Goal: Task Accomplishment & Management: Use online tool/utility

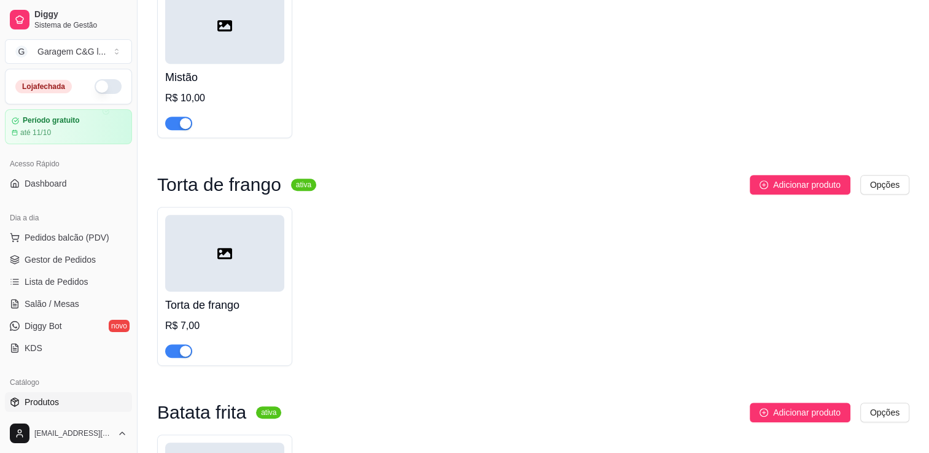
scroll to position [555, 0]
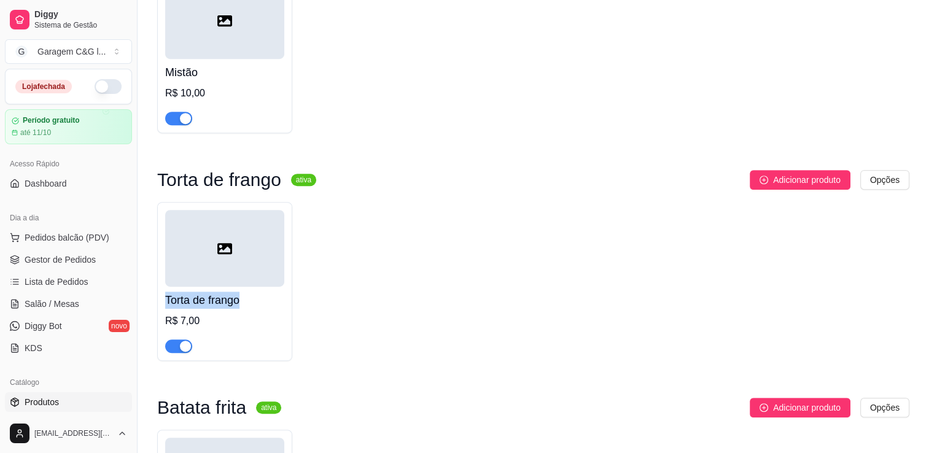
drag, startPoint x: 927, startPoint y: 235, endPoint x: 920, endPoint y: 290, distance: 55.1
click at [480, 290] on div "Pastel ativa Adicionar produto Opções Pastel de queijo R$ 5,00 Pastel misto R$ …" at bounding box center [534, 404] width 792 height 1727
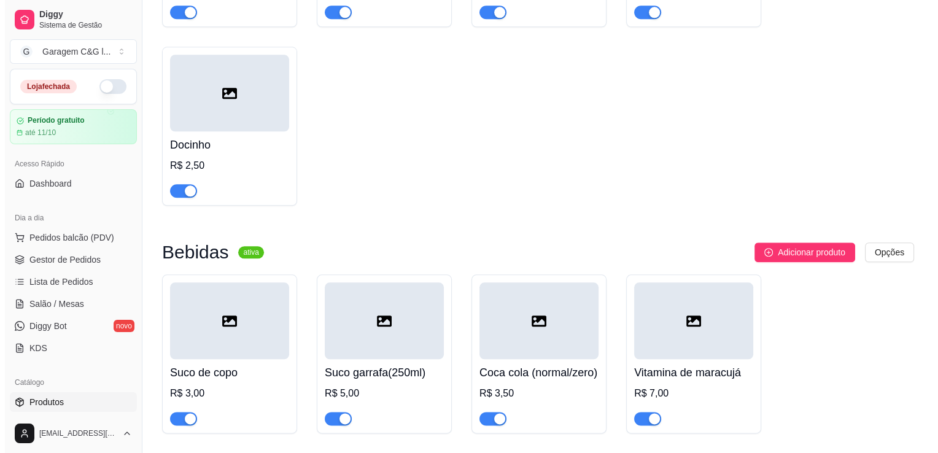
scroll to position [1369, 0]
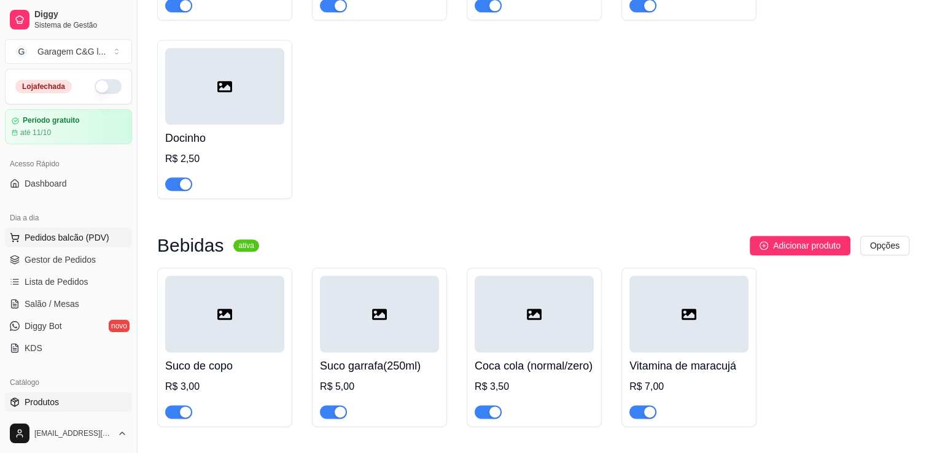
click at [83, 236] on span "Pedidos balcão (PDV)" at bounding box center [67, 238] width 85 height 12
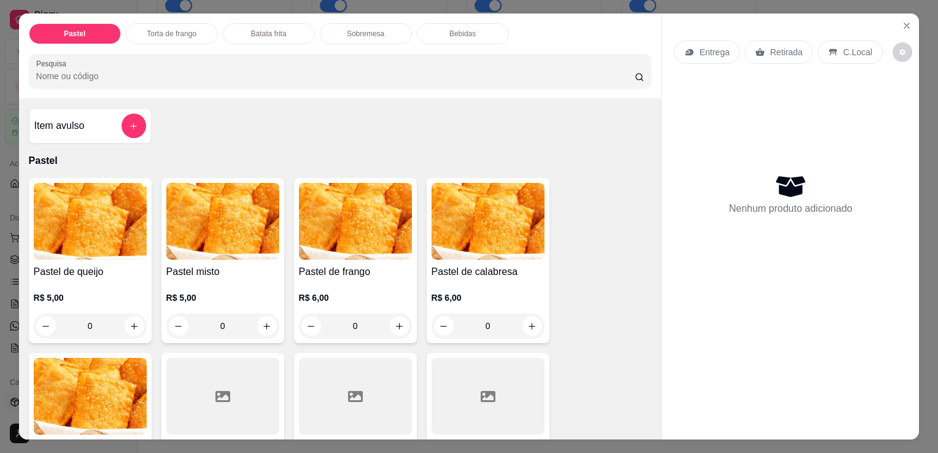
click at [69, 74] on input "Pesquisa" at bounding box center [335, 76] width 599 height 12
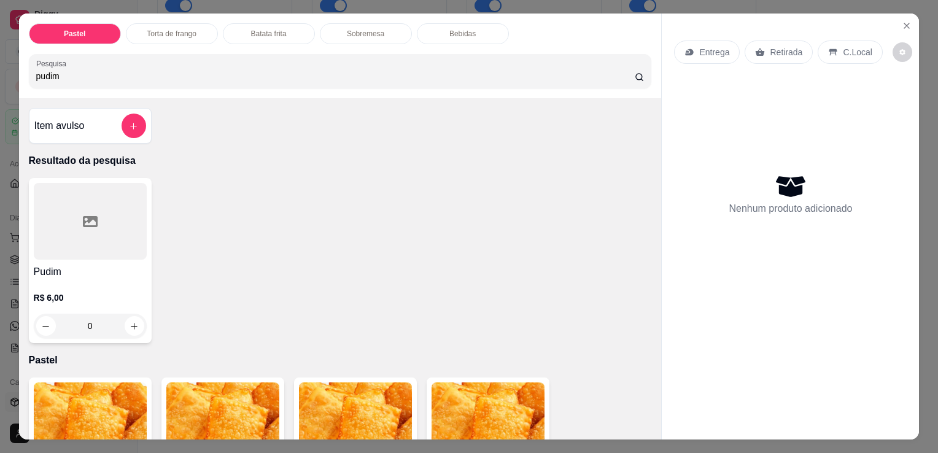
type input "pudim"
click at [108, 248] on div at bounding box center [90, 221] width 113 height 77
click at [131, 323] on icon "increase-product-quantity" at bounding box center [134, 326] width 6 height 6
type input "1"
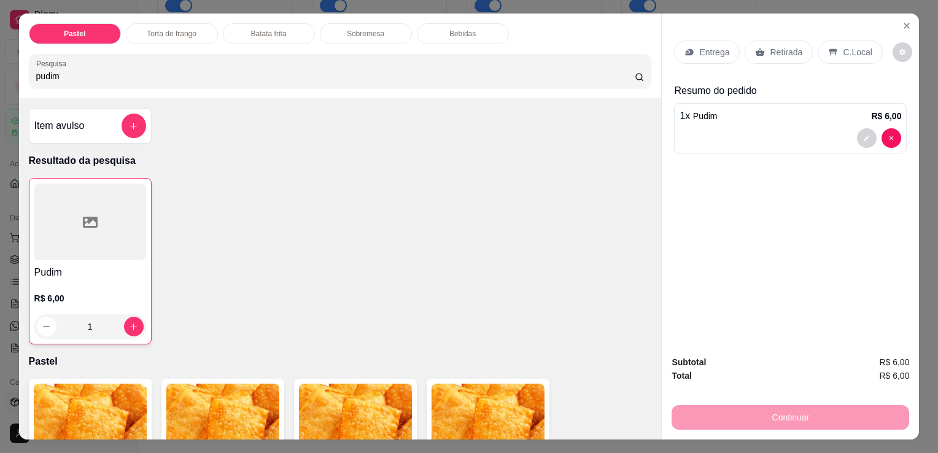
click at [480, 402] on div "Continuar" at bounding box center [791, 416] width 238 height 28
drag, startPoint x: 790, startPoint y: 399, endPoint x: 790, endPoint y: 426, distance: 27.0
click at [480, 426] on div "Subtotal R$ 6,00 Total R$ 6,00 Continuar" at bounding box center [790, 393] width 257 height 94
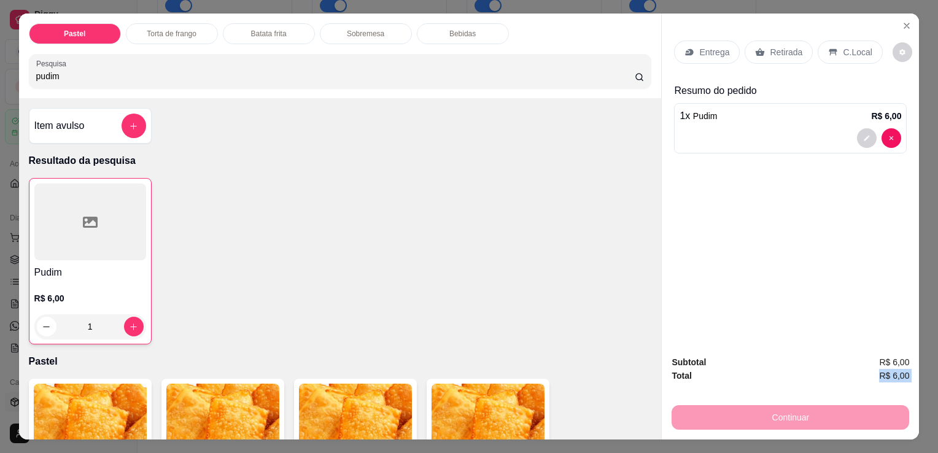
click at [480, 426] on div "Subtotal R$ 6,00 Total R$ 6,00 Continuar" at bounding box center [790, 393] width 257 height 94
click at [480, 51] on p "Retirada" at bounding box center [786, 52] width 33 height 12
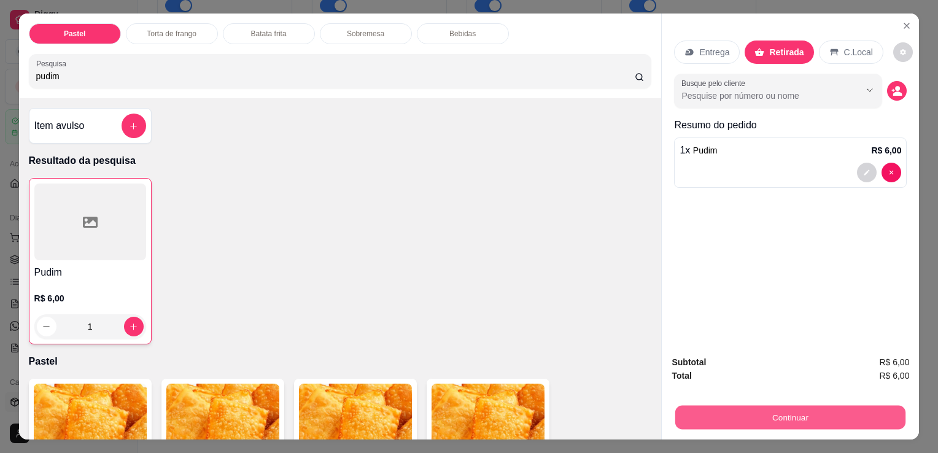
click at [480, 409] on button "Continuar" at bounding box center [791, 417] width 230 height 24
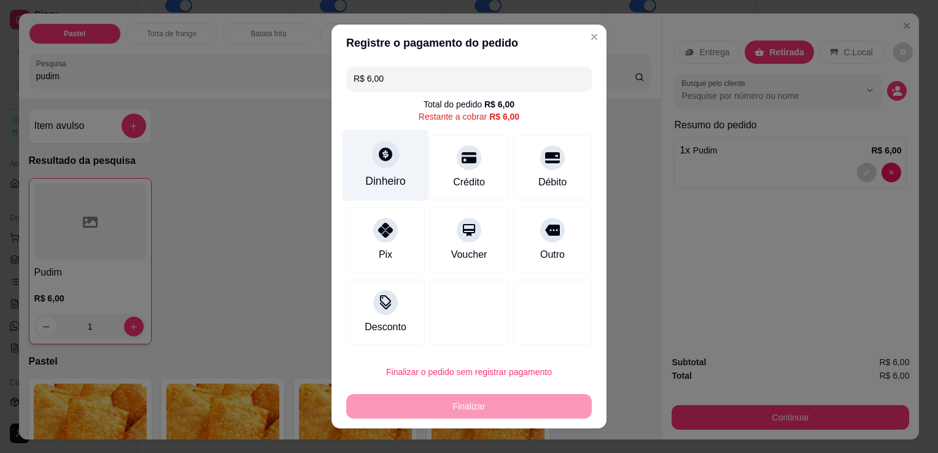
click at [378, 174] on div "Dinheiro" at bounding box center [385, 181] width 41 height 16
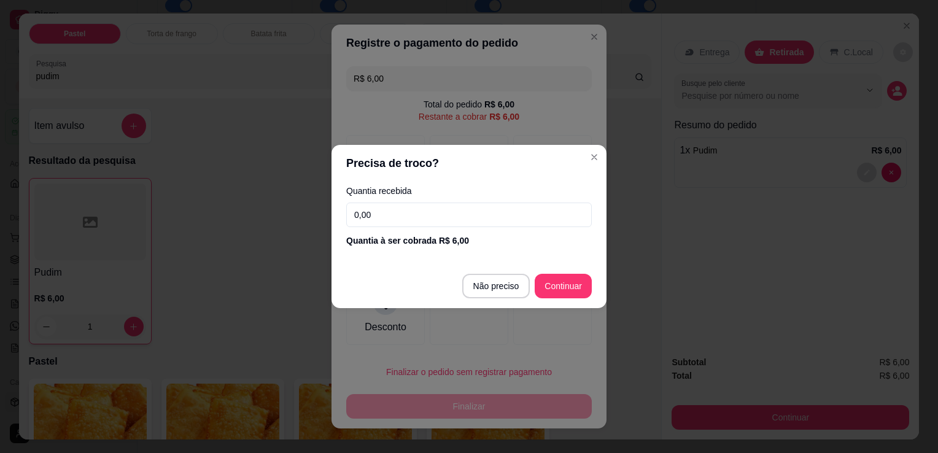
click at [475, 214] on input "0,00" at bounding box center [469, 215] width 246 height 25
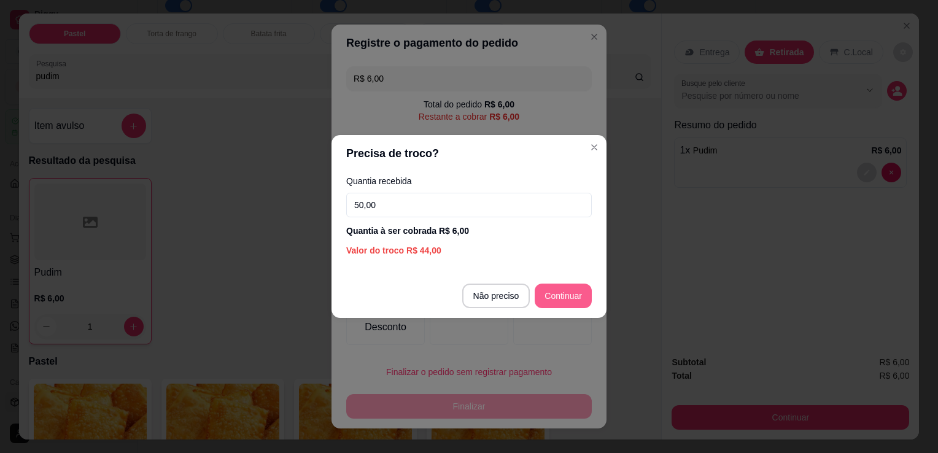
type input "50,00"
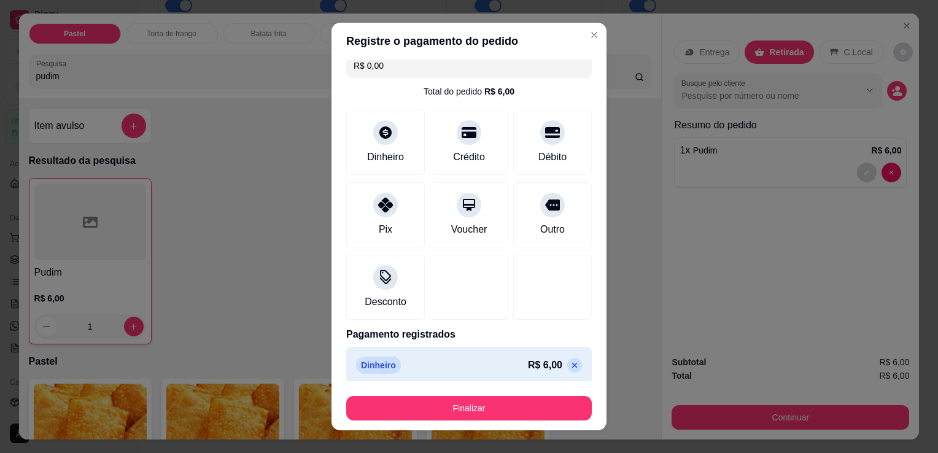
scroll to position [17, 0]
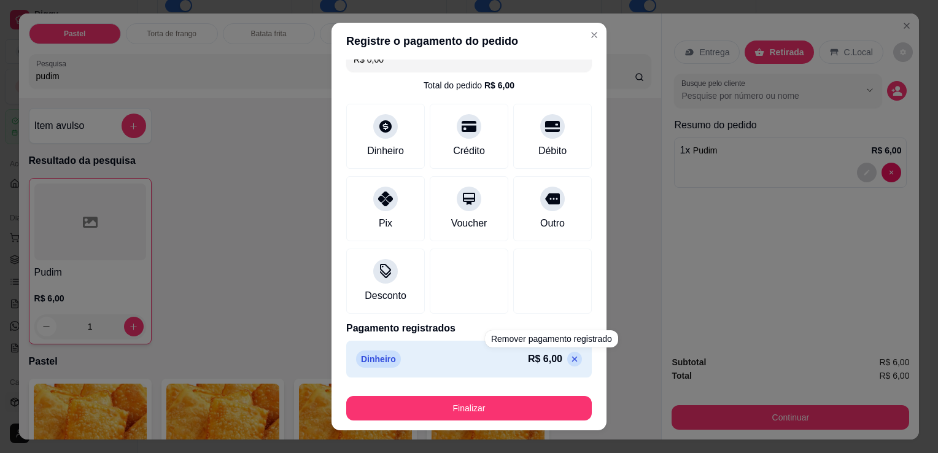
click at [480, 359] on icon at bounding box center [575, 359] width 10 height 10
type input "R$ 6,00"
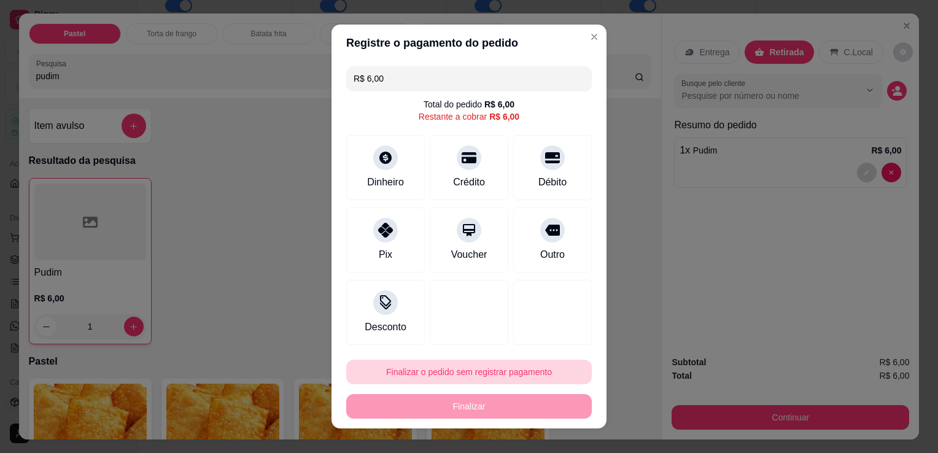
scroll to position [0, 0]
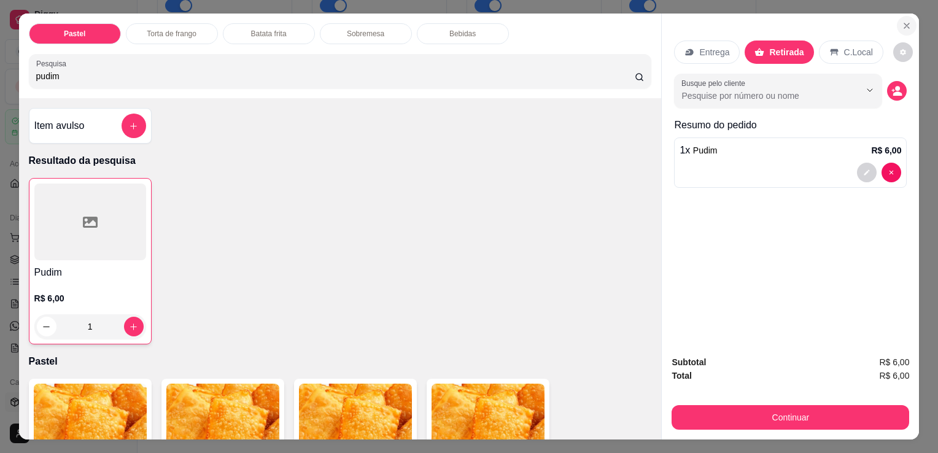
click at [480, 22] on button "Close" at bounding box center [907, 26] width 20 height 20
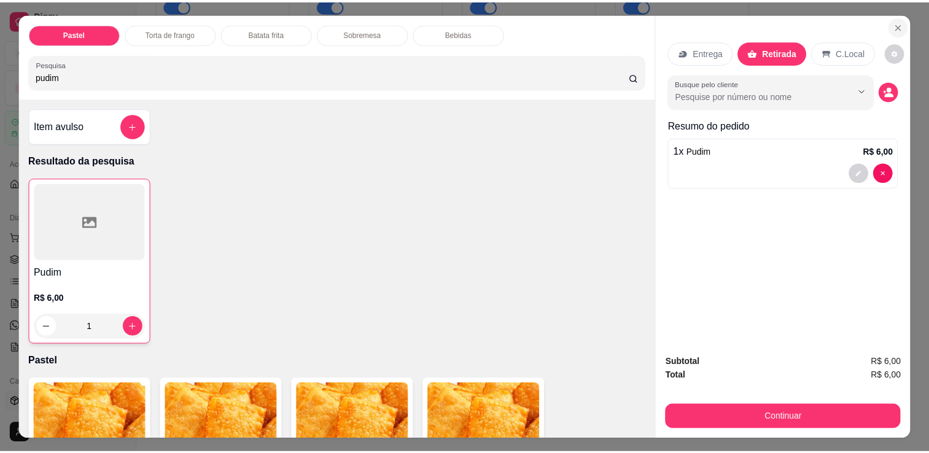
scroll to position [1067, 0]
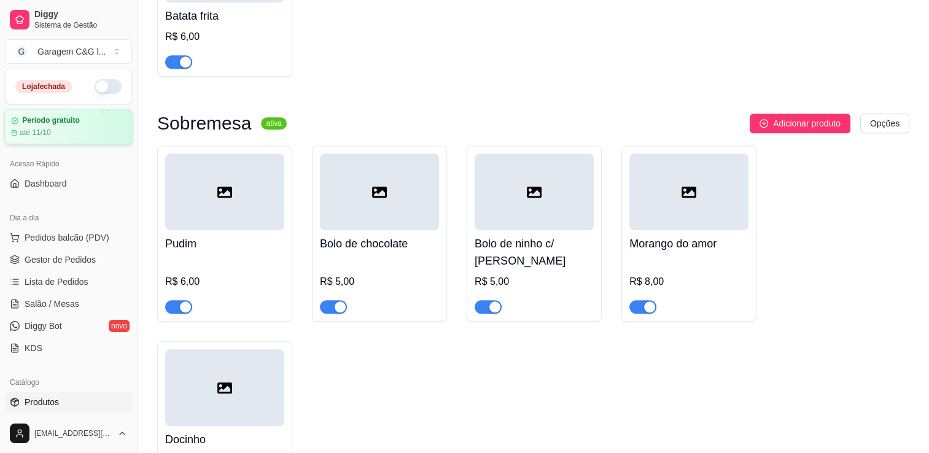
click at [64, 125] on div "Período gratuito até 11/10" at bounding box center [68, 126] width 115 height 21
click at [41, 288] on link "Lista de Pedidos" at bounding box center [68, 282] width 127 height 20
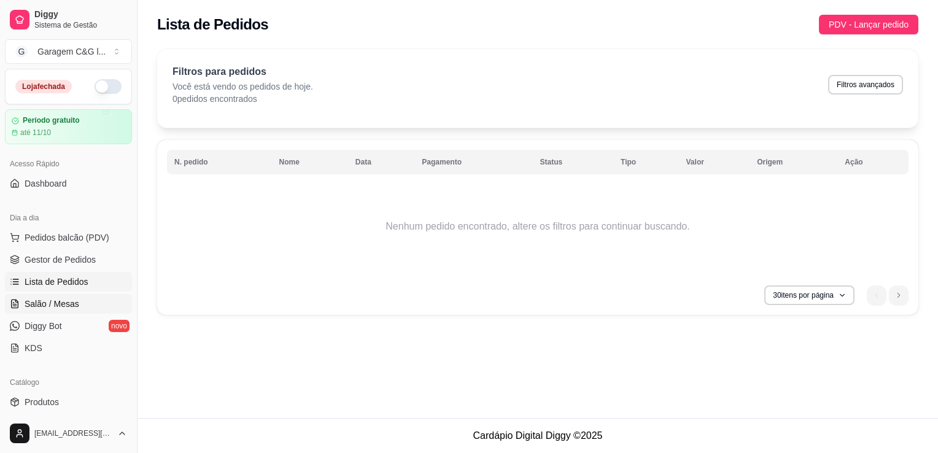
click at [37, 306] on span "Salão / Mesas" at bounding box center [52, 304] width 55 height 12
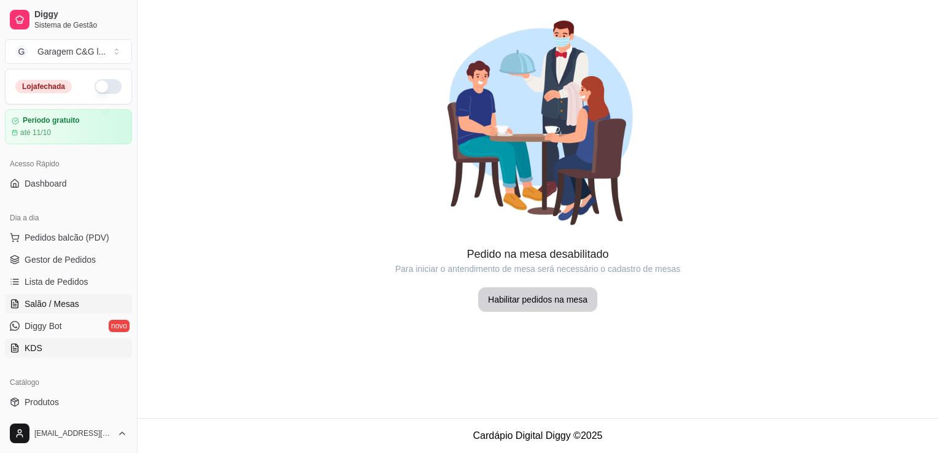
click at [39, 348] on span "KDS" at bounding box center [34, 348] width 18 height 12
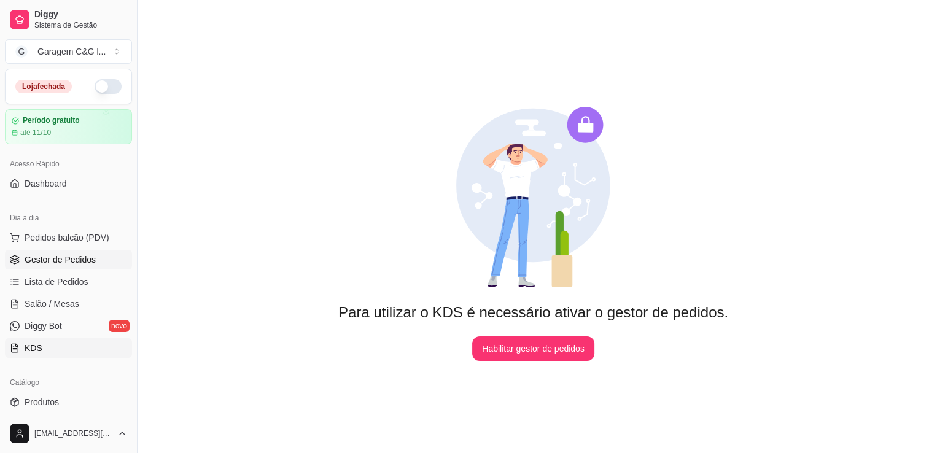
click at [52, 258] on span "Gestor de Pedidos" at bounding box center [60, 260] width 71 height 12
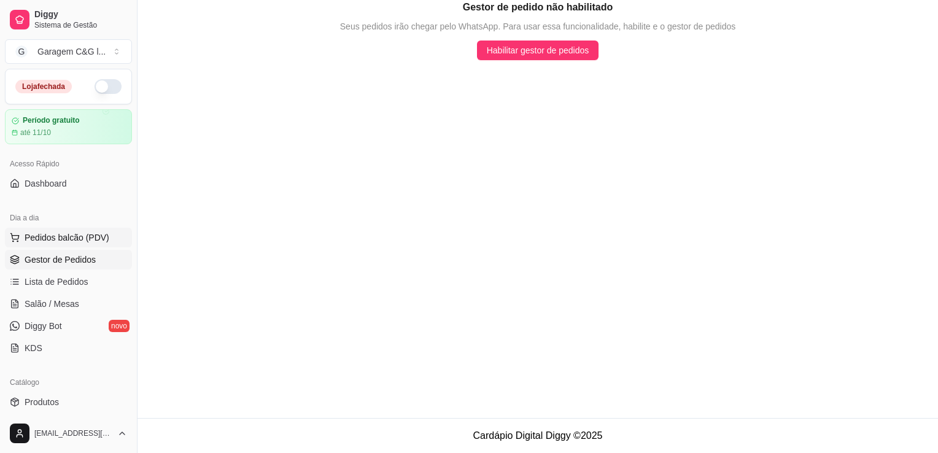
click at [55, 239] on span "Pedidos balcão (PDV)" at bounding box center [67, 238] width 85 height 12
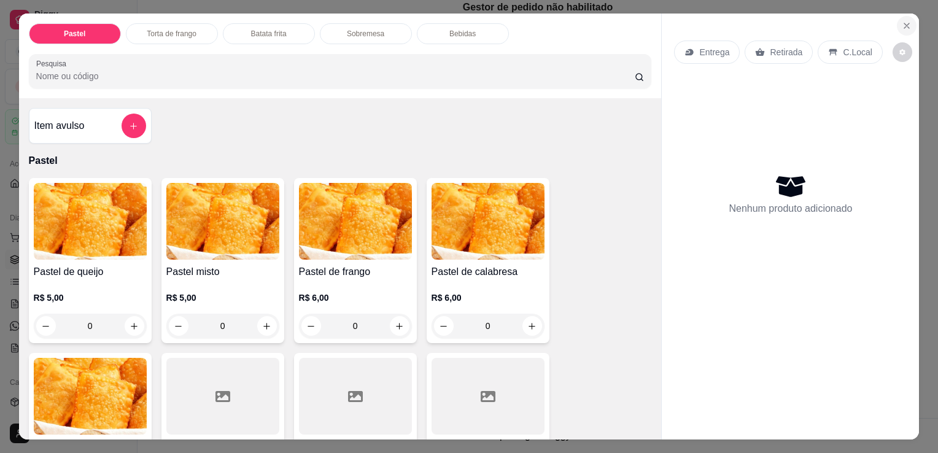
click at [480, 25] on icon "Close" at bounding box center [907, 26] width 10 height 10
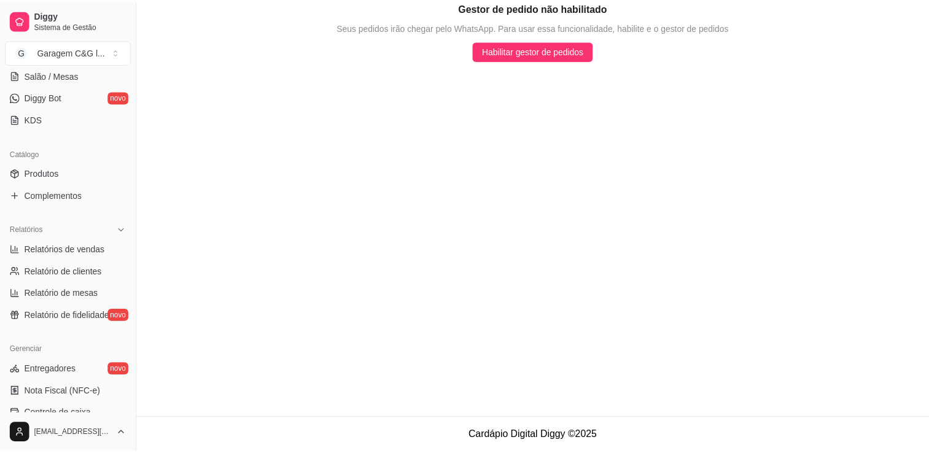
scroll to position [237, 0]
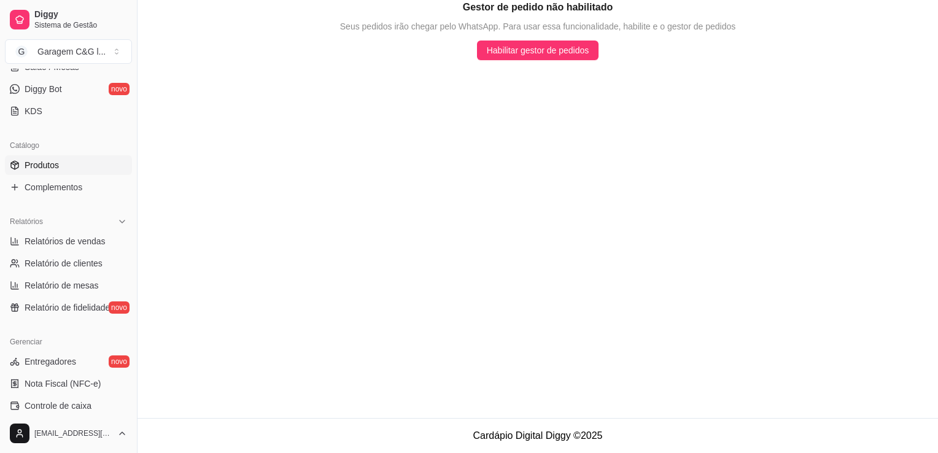
click at [74, 161] on link "Produtos" at bounding box center [68, 165] width 127 height 20
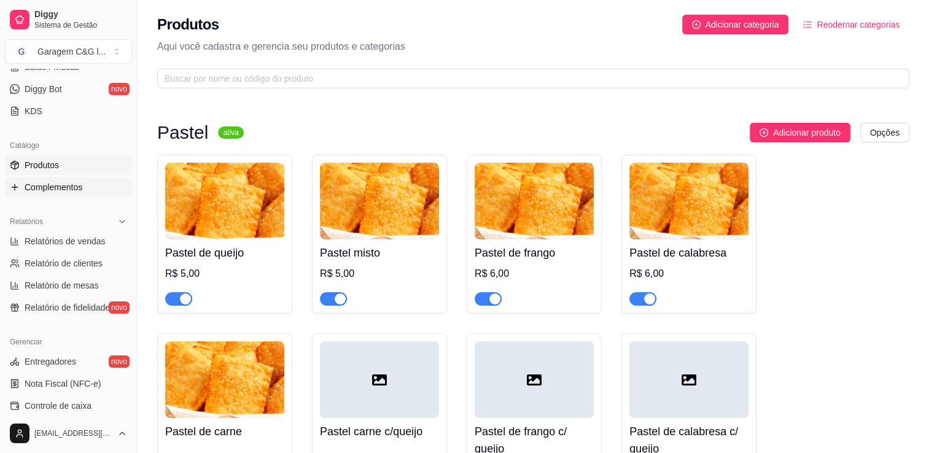
click at [69, 183] on span "Complementos" at bounding box center [54, 187] width 58 height 12
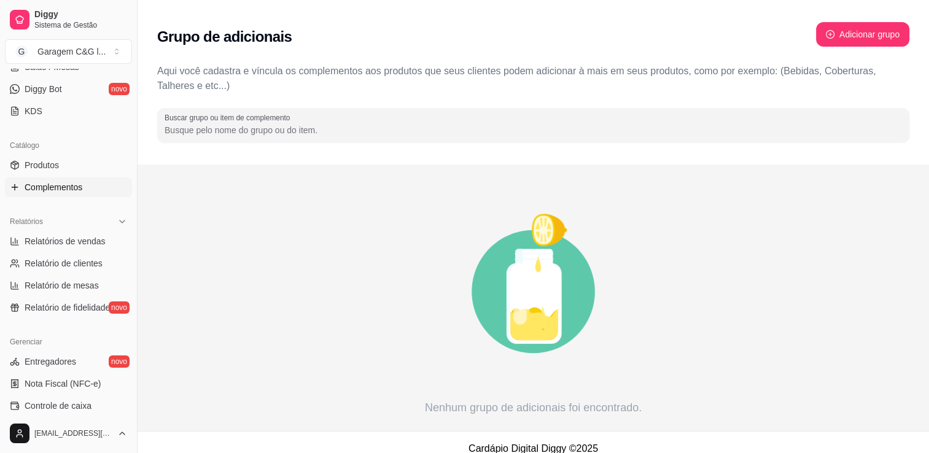
click at [480, 394] on icon "animation" at bounding box center [533, 291] width 752 height 215
click at [412, 127] on input "Buscar grupo ou item de complemento" at bounding box center [534, 130] width 738 height 12
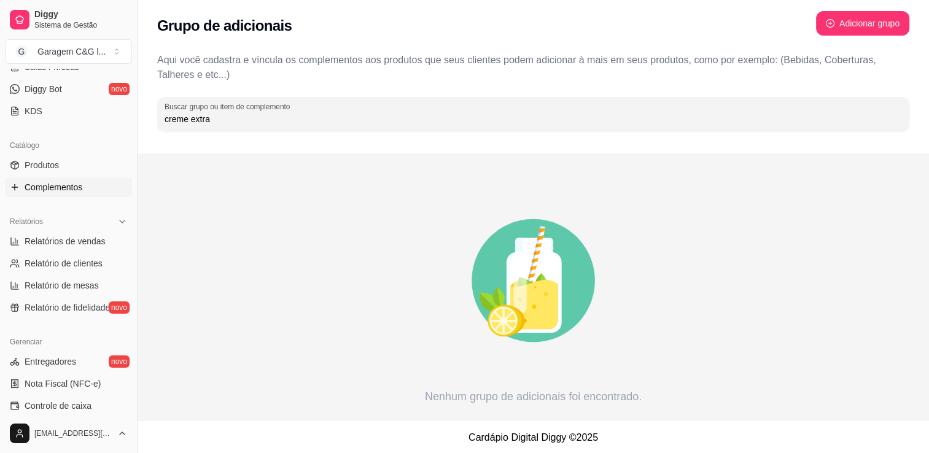
scroll to position [12, 0]
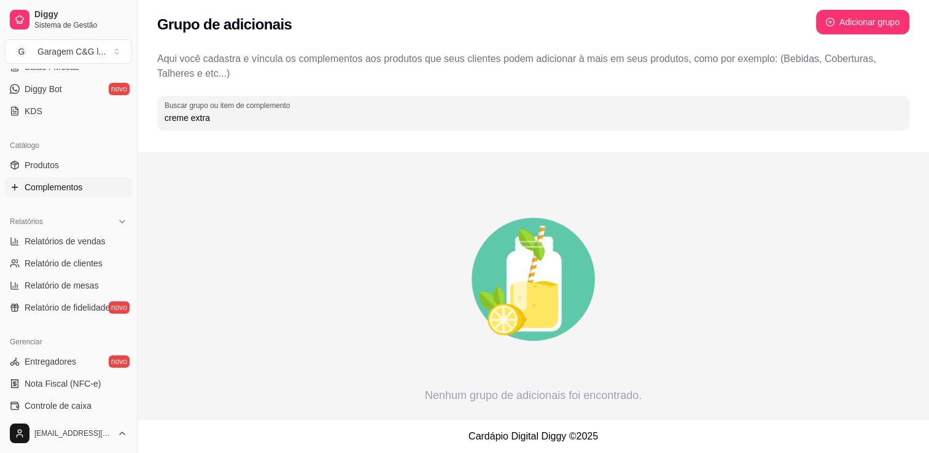
click at [480, 372] on icon "animation" at bounding box center [533, 279] width 752 height 215
drag, startPoint x: 554, startPoint y: 298, endPoint x: 684, endPoint y: 77, distance: 256.3
click at [480, 77] on div "Grupo de adicionais Adicionar grupo Aqui você cadastra e víncula os complemento…" at bounding box center [534, 203] width 792 height 431
click at [480, 239] on icon "animation" at bounding box center [533, 279] width 752 height 215
click at [480, 18] on button "Adicionar grupo" at bounding box center [862, 22] width 91 height 24
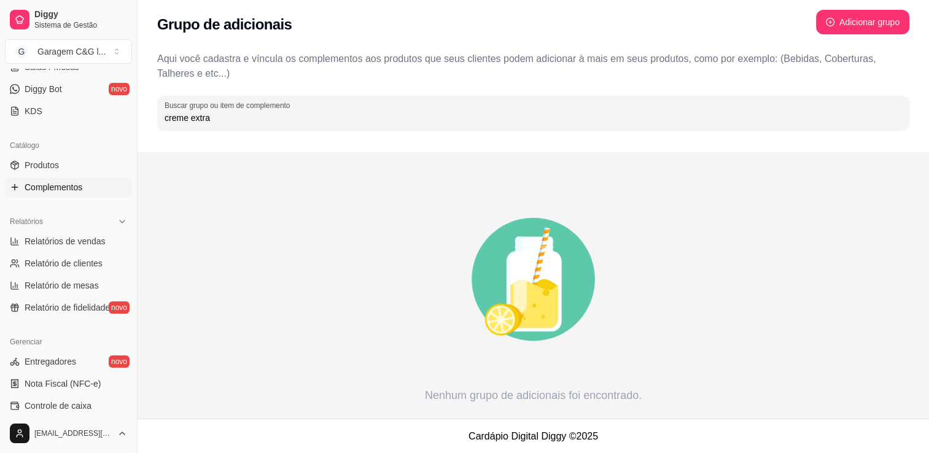
click at [313, 119] on input "creme extra" at bounding box center [534, 118] width 738 height 12
type input "c"
click at [132, 309] on button "Toggle Sidebar" at bounding box center [137, 226] width 10 height 453
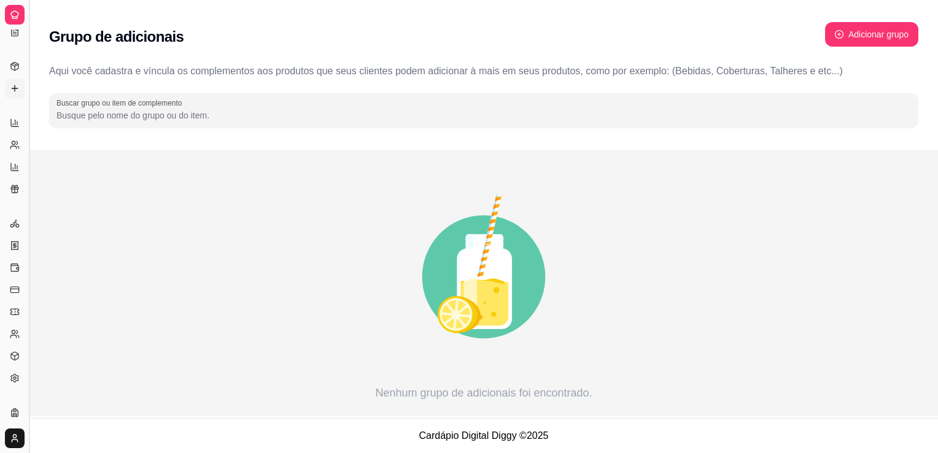
scroll to position [147, 0]
click at [29, 274] on button "Toggle Sidebar" at bounding box center [29, 226] width 10 height 453
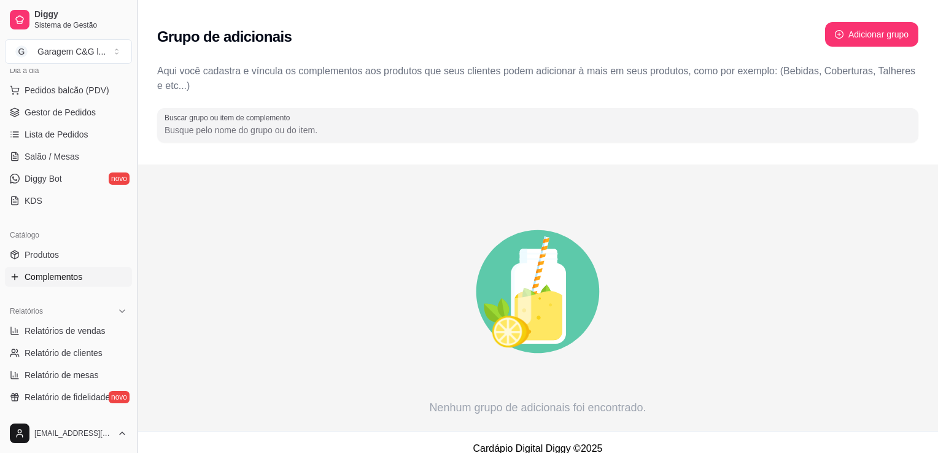
scroll to position [267, 0]
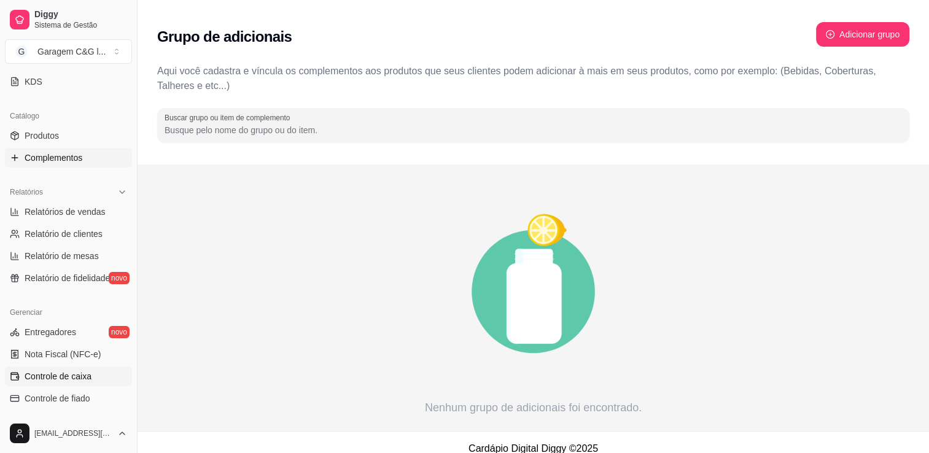
click at [59, 377] on span "Controle de caixa" at bounding box center [58, 376] width 67 height 12
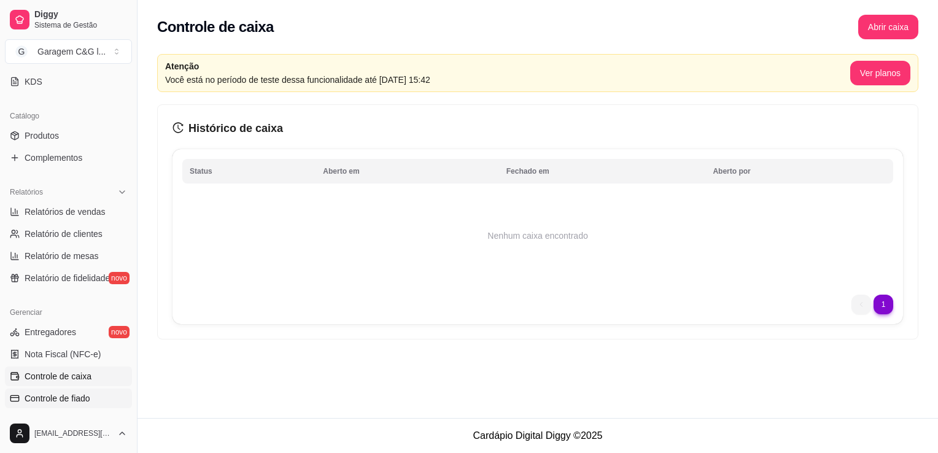
click at [42, 399] on span "Controle de fiado" at bounding box center [58, 398] width 66 height 12
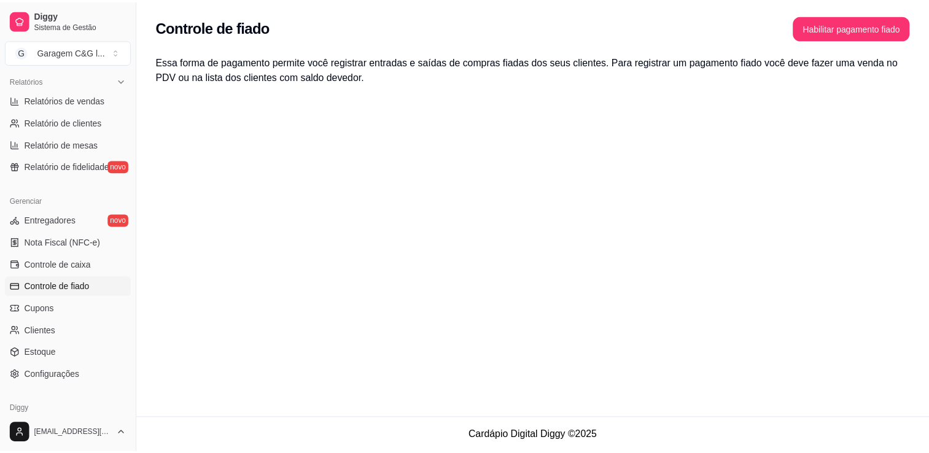
scroll to position [389, 0]
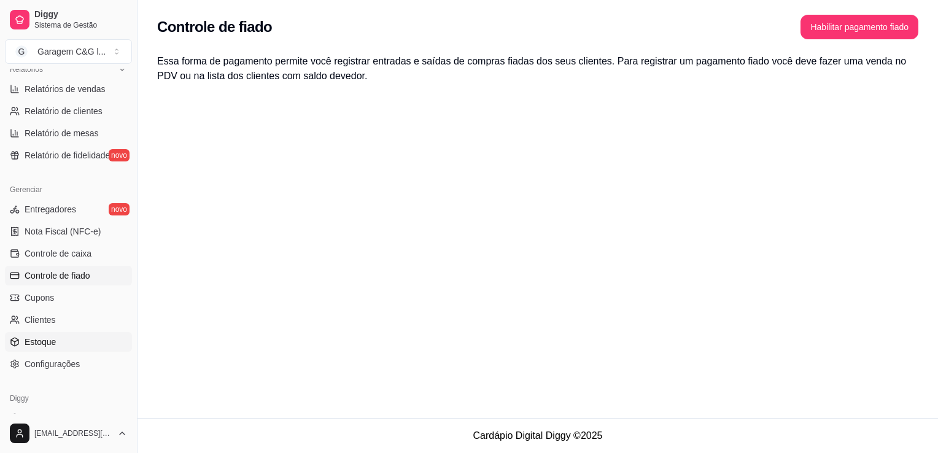
click at [54, 342] on span "Estoque" at bounding box center [40, 342] width 31 height 12
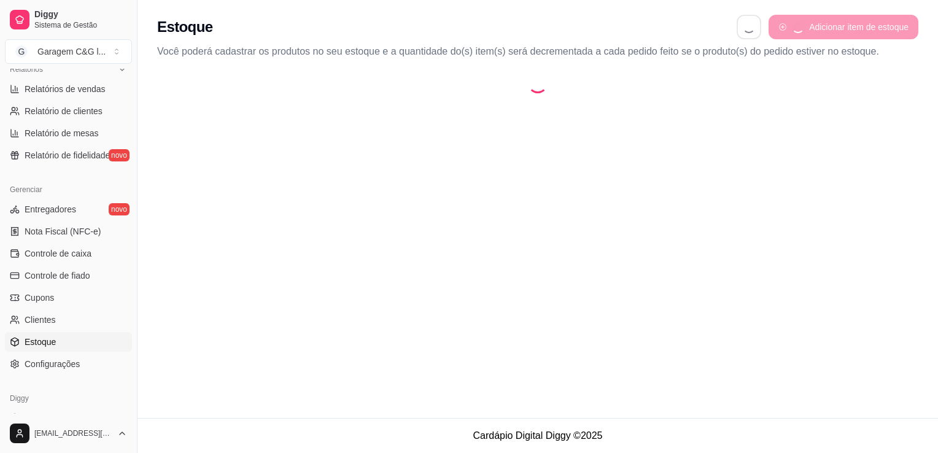
select select "QUANTITY_ORDER"
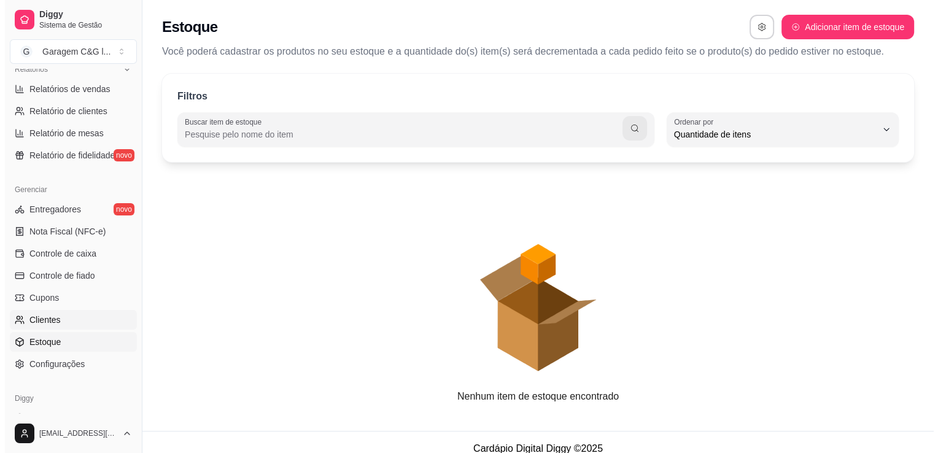
scroll to position [12, 0]
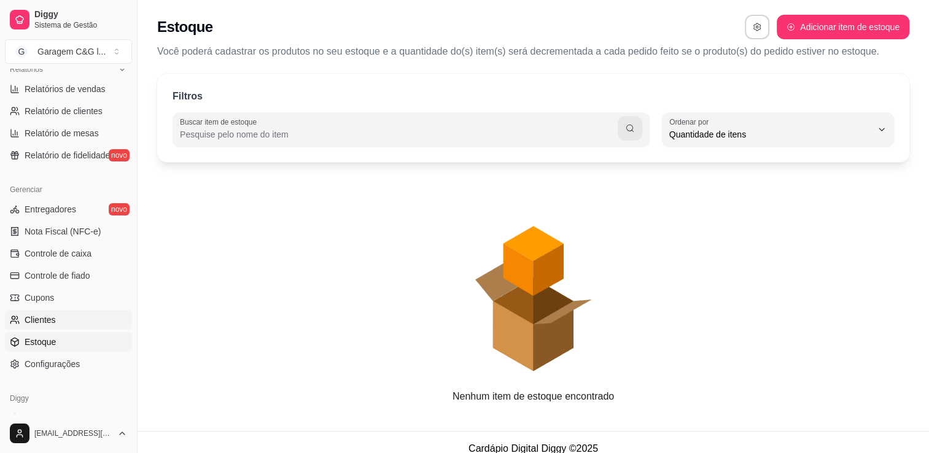
click at [56, 313] on link "Clientes" at bounding box center [68, 320] width 127 height 20
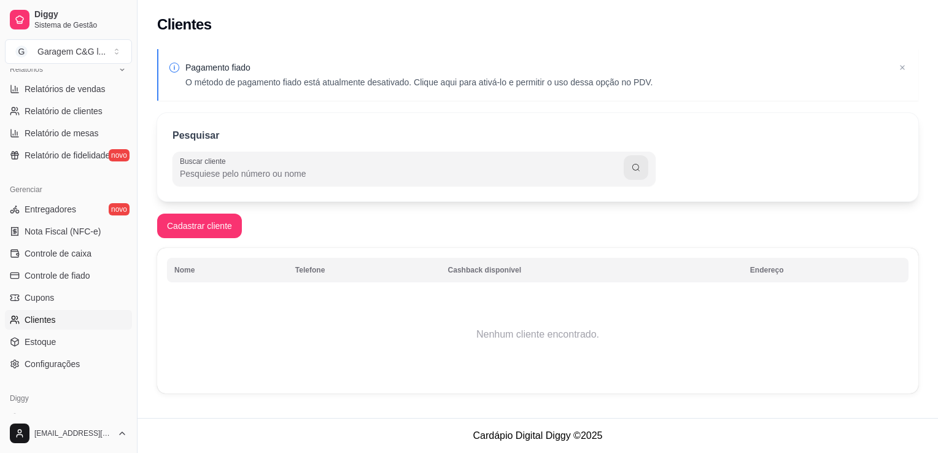
click at [310, 175] on input "Buscar cliente" at bounding box center [402, 174] width 444 height 12
type input "e"
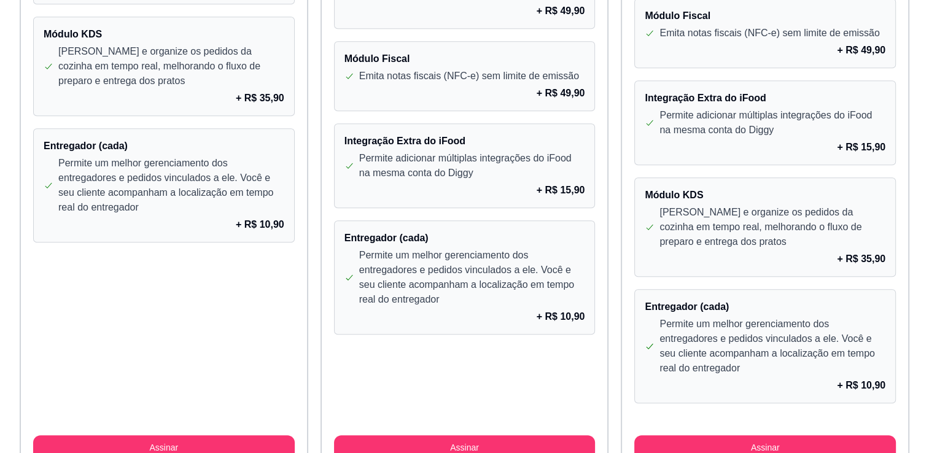
scroll to position [1088, 0]
